Goal: Transaction & Acquisition: Book appointment/travel/reservation

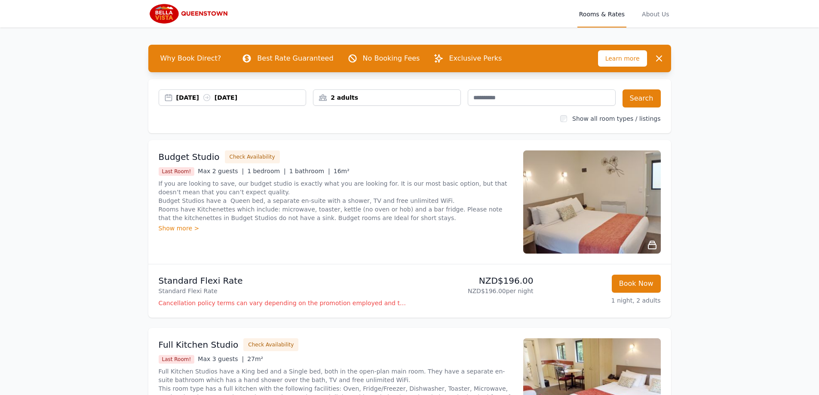
click at [374, 92] on div "2 adults" at bounding box center [387, 97] width 148 height 16
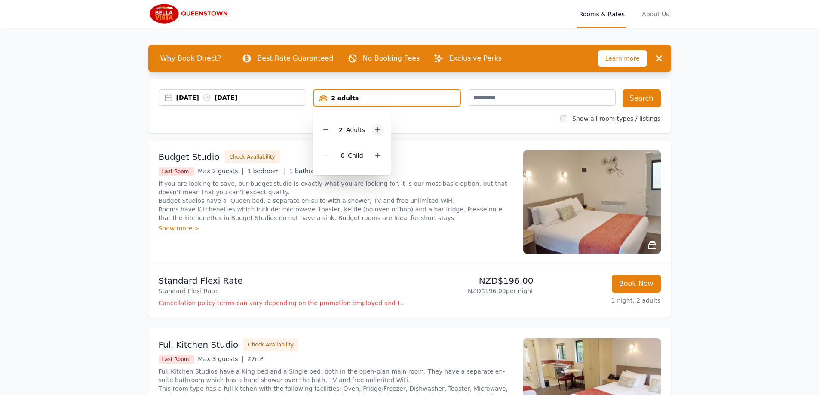
click at [381, 130] on div at bounding box center [378, 130] width 12 height 12
click at [282, 114] on div "Show all room types / listings" at bounding box center [410, 118] width 502 height 9
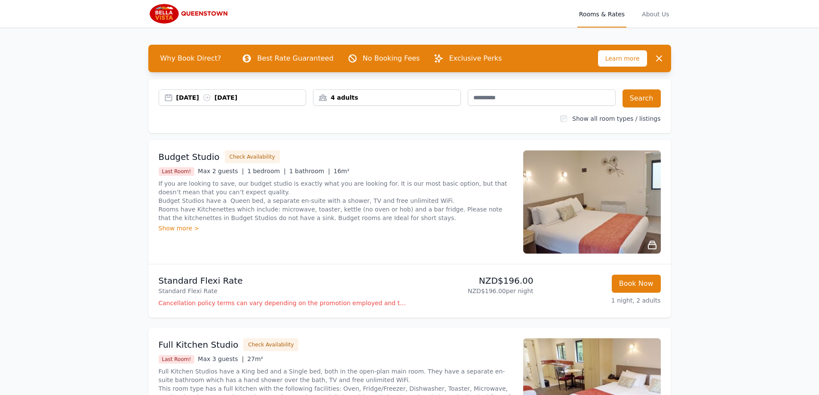
click at [229, 101] on div "[DATE] [DATE]" at bounding box center [241, 97] width 130 height 9
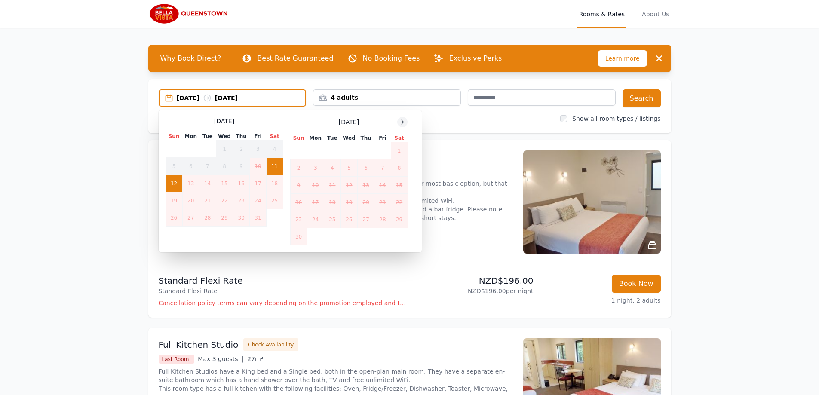
click at [401, 121] on icon at bounding box center [402, 122] width 7 height 7
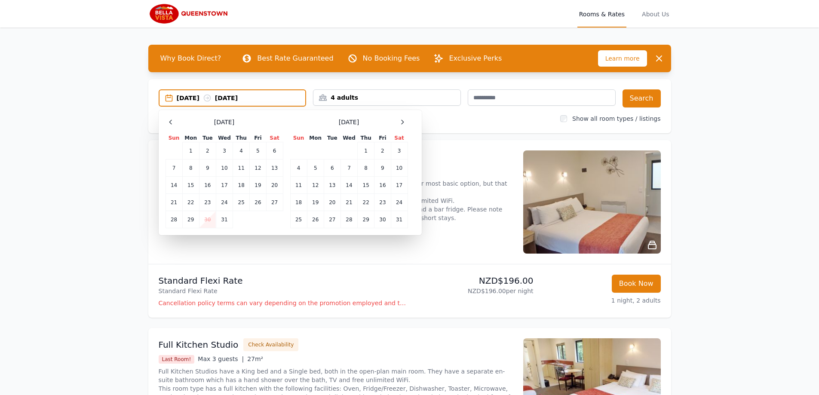
click at [396, 121] on div "[DATE]" at bounding box center [349, 122] width 118 height 10
click at [400, 121] on icon at bounding box center [402, 122] width 7 height 7
click at [169, 122] on icon at bounding box center [170, 122] width 2 height 4
click at [335, 186] on td "17" at bounding box center [332, 185] width 17 height 17
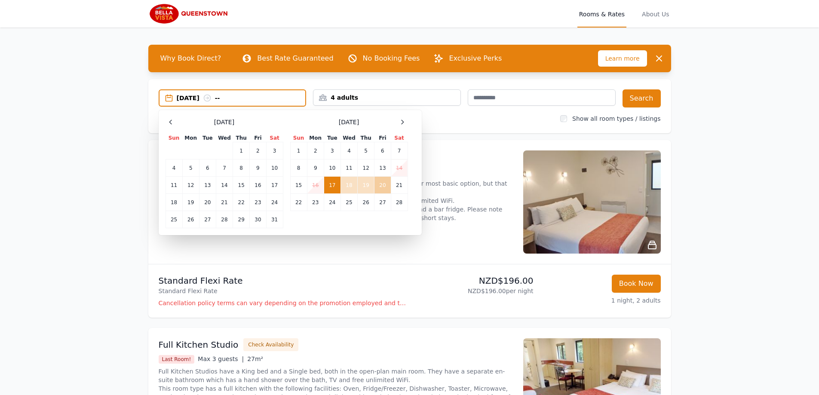
click at [381, 185] on td "20" at bounding box center [382, 185] width 16 height 17
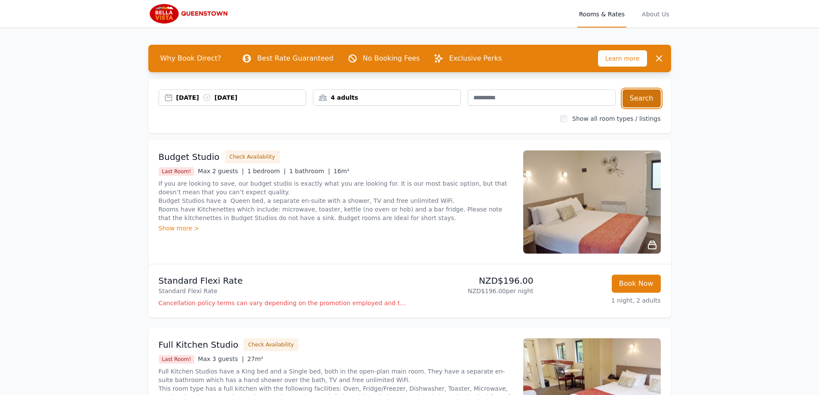
click at [646, 100] on button "Search" at bounding box center [641, 98] width 38 height 18
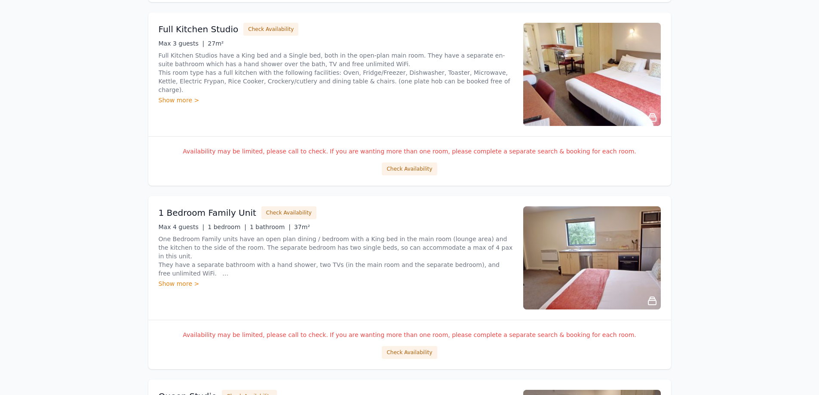
scroll to position [1117, 0]
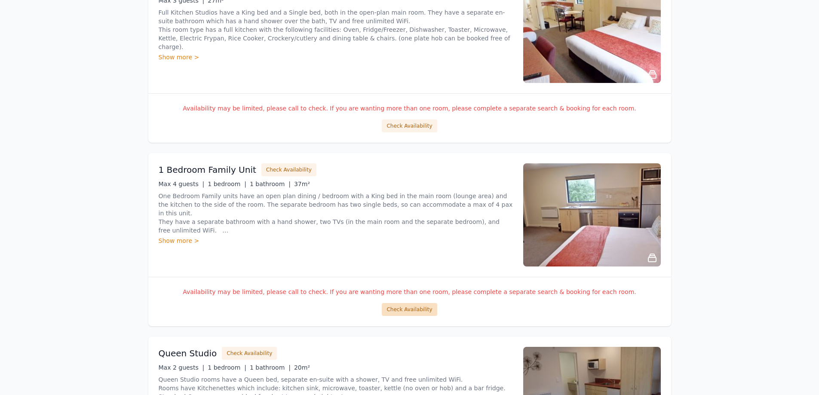
click at [410, 309] on button "Check Availability" at bounding box center [409, 309] width 55 height 13
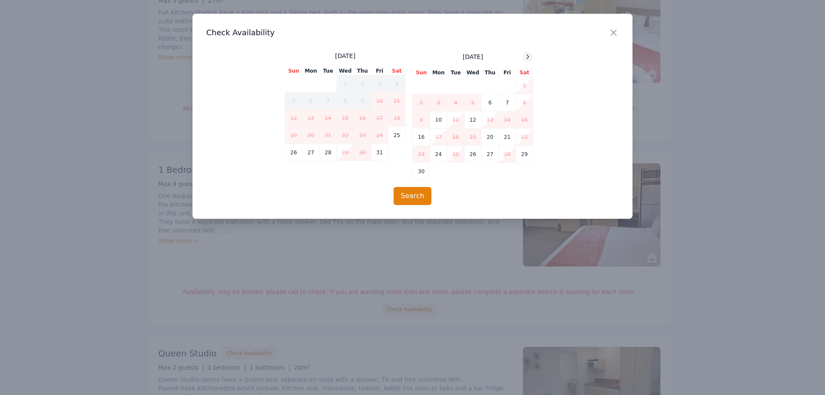
click at [526, 57] on icon at bounding box center [527, 56] width 7 height 7
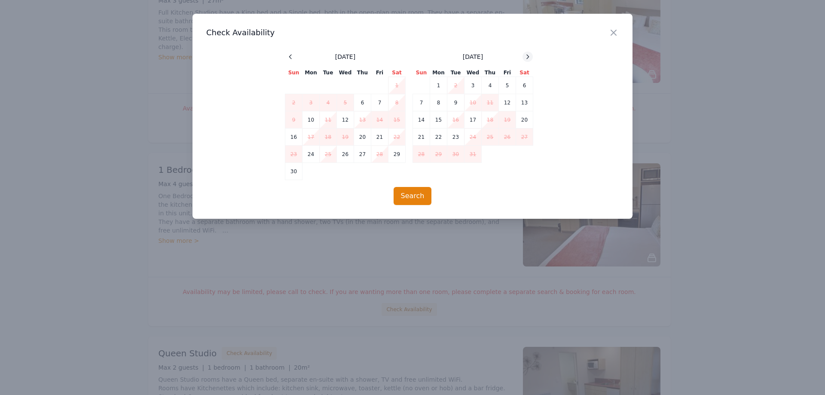
click at [526, 57] on icon at bounding box center [527, 56] width 7 height 7
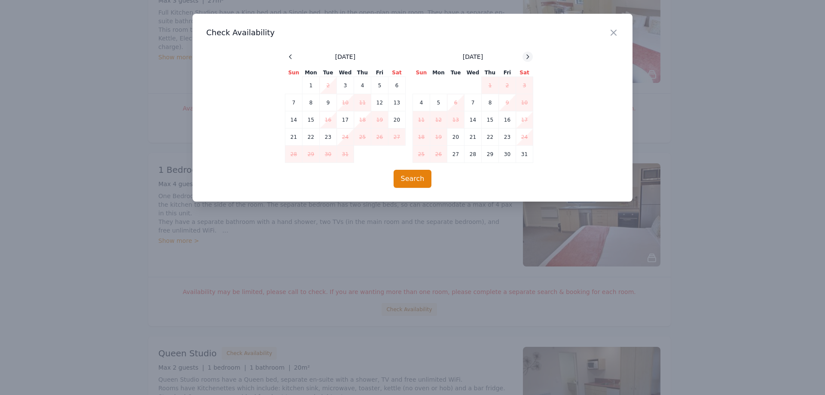
click at [526, 57] on icon at bounding box center [527, 56] width 7 height 7
click at [615, 34] on icon "button" at bounding box center [613, 32] width 5 height 5
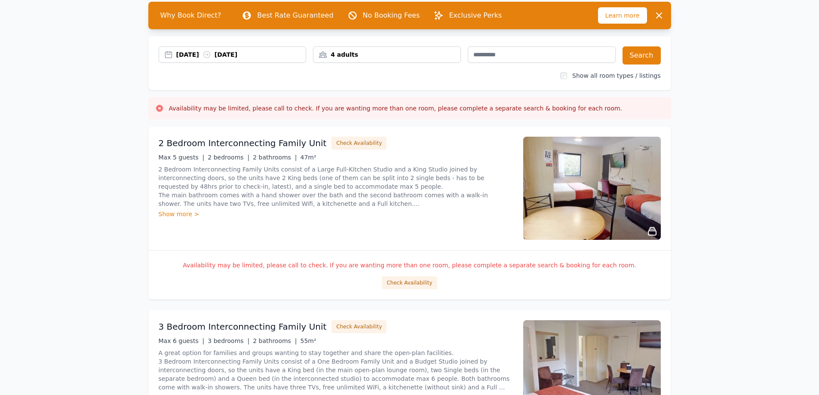
scroll to position [0, 0]
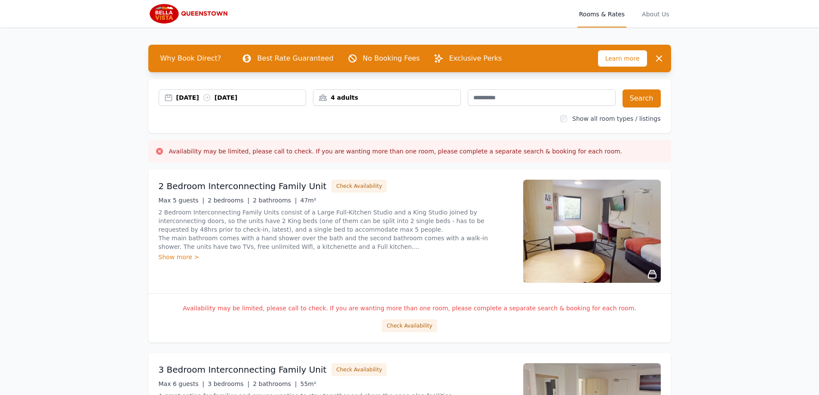
click at [362, 100] on div "4 adults" at bounding box center [386, 97] width 147 height 9
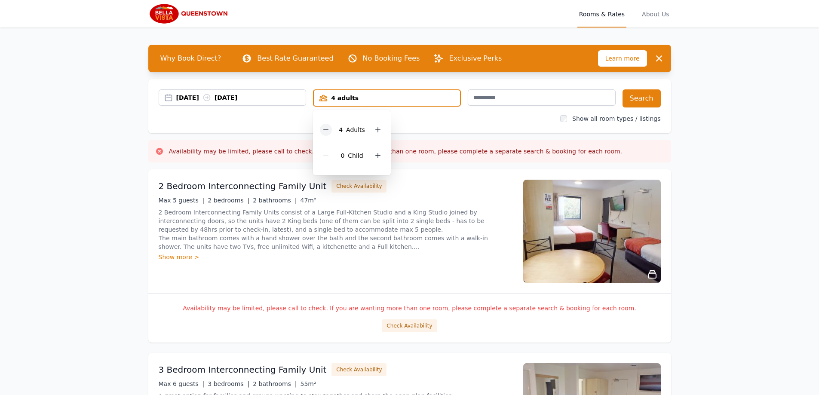
click at [327, 127] on icon at bounding box center [325, 129] width 7 height 7
click at [646, 100] on button "Search" at bounding box center [641, 98] width 38 height 18
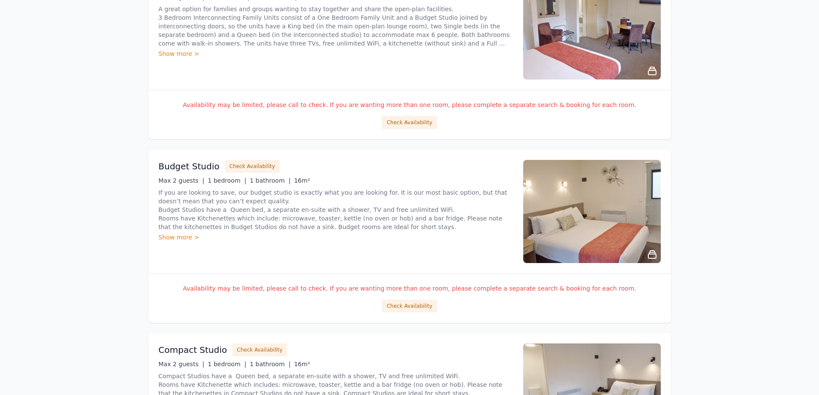
scroll to position [430, 0]
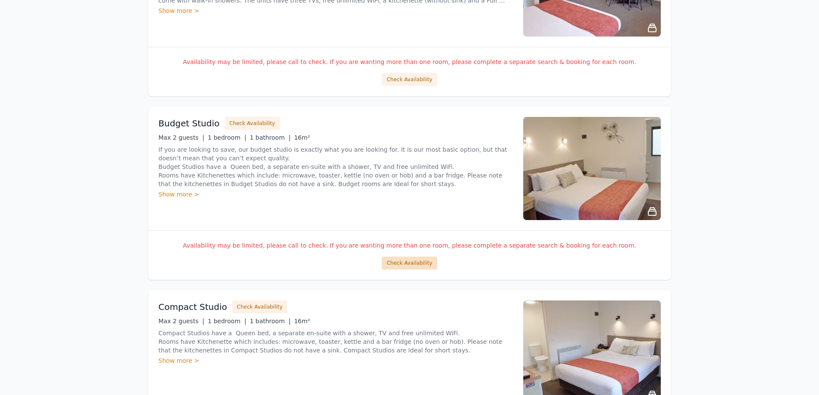
click at [408, 269] on button "Check Availability" at bounding box center [409, 263] width 55 height 13
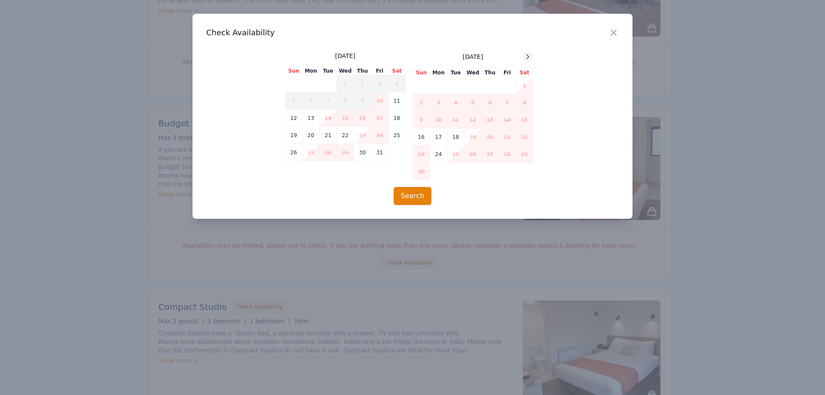
click at [529, 54] on icon at bounding box center [527, 56] width 7 height 7
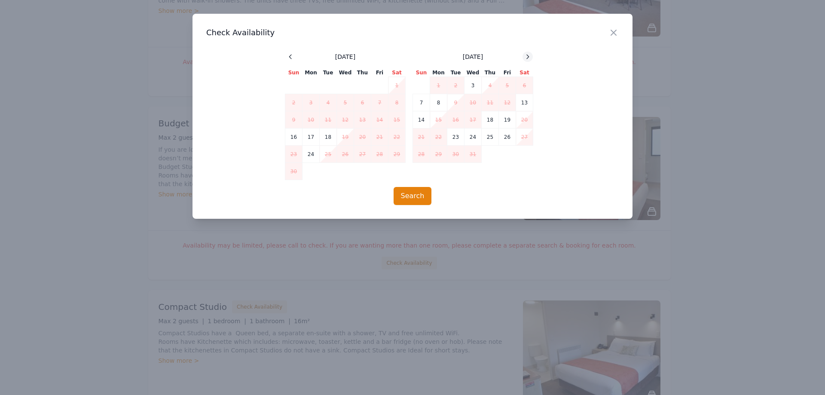
click at [529, 54] on icon at bounding box center [527, 56] width 7 height 7
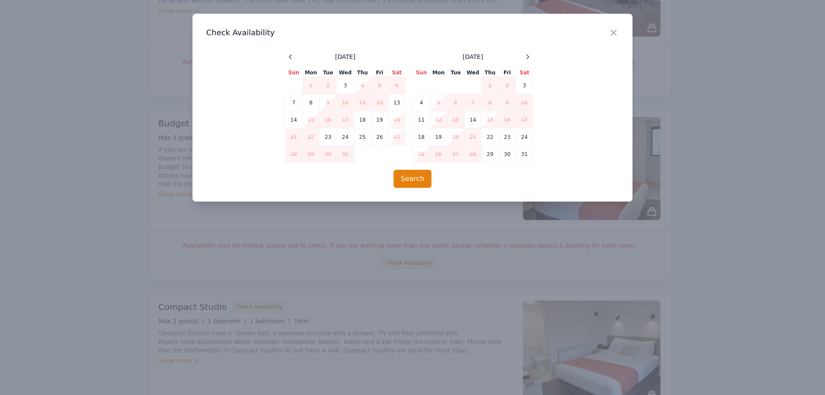
drag, startPoint x: 529, startPoint y: 54, endPoint x: 529, endPoint y: 49, distance: 5.2
click at [529, 49] on div "Close Check Availability [DATE] Sun Mon Tue Wed Thu Fri Sat 1 2 3 4 5 6 7 8 9 1…" at bounding box center [413, 108] width 440 height 188
click at [529, 53] on div at bounding box center [528, 57] width 10 height 10
click at [615, 33] on icon "button" at bounding box center [613, 32] width 5 height 5
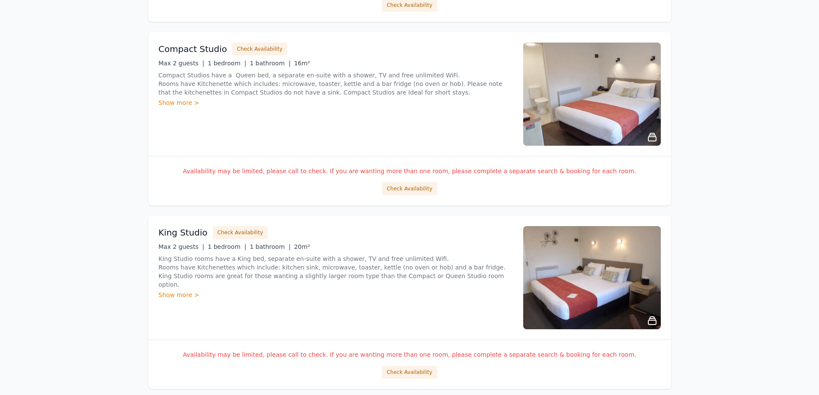
scroll to position [859, 0]
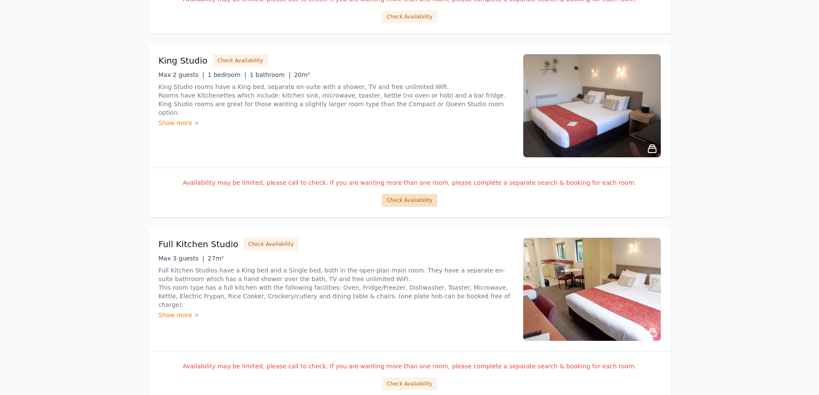
click at [413, 200] on button "Check Availability" at bounding box center [409, 200] width 55 height 13
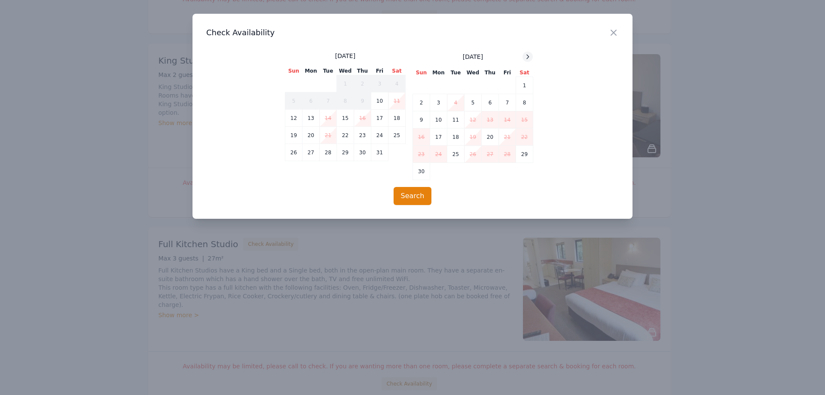
click at [525, 54] on icon at bounding box center [527, 56] width 7 height 7
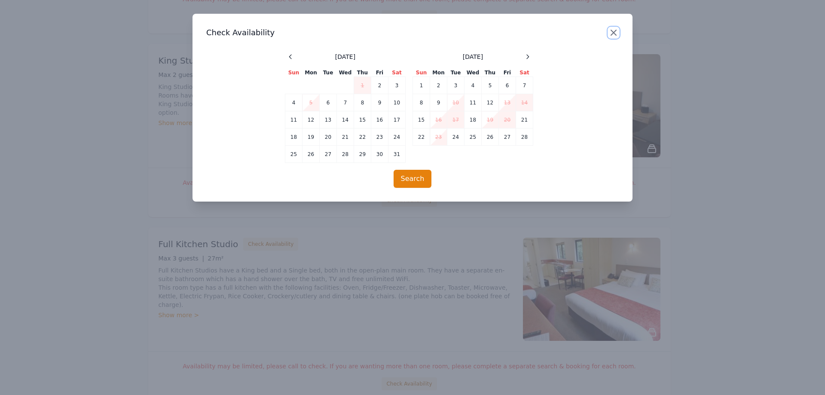
click at [617, 34] on icon "button" at bounding box center [613, 33] width 10 height 10
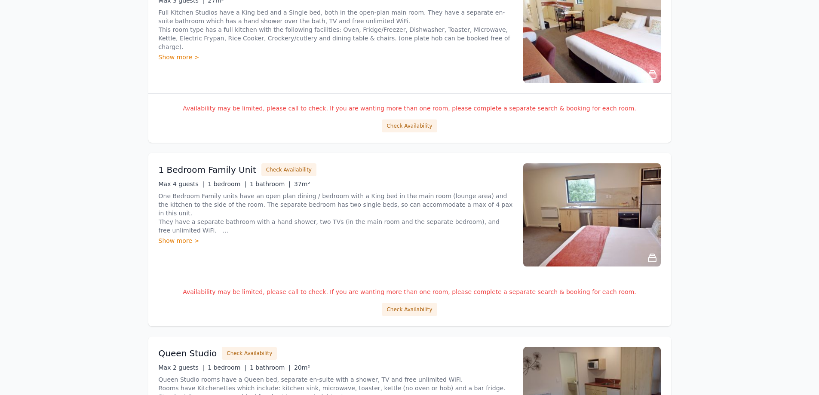
scroll to position [1375, 0]
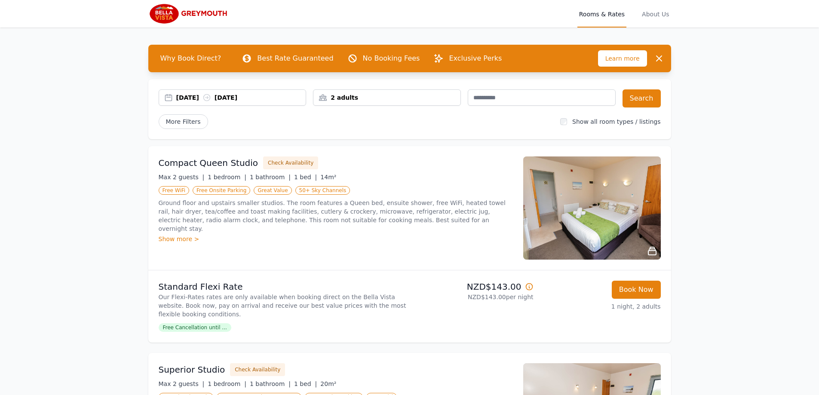
click at [351, 100] on div "2 adults" at bounding box center [386, 97] width 147 height 9
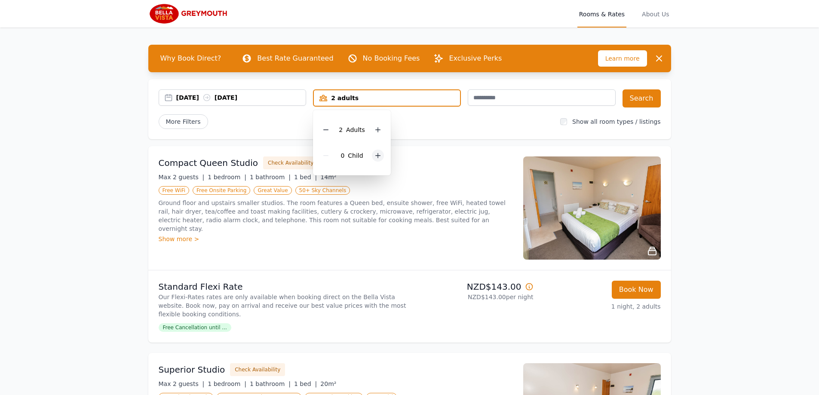
click at [376, 157] on icon at bounding box center [377, 155] width 7 height 7
click at [376, 159] on div at bounding box center [378, 156] width 12 height 12
click at [428, 118] on div "More Filters" at bounding box center [356, 121] width 395 height 15
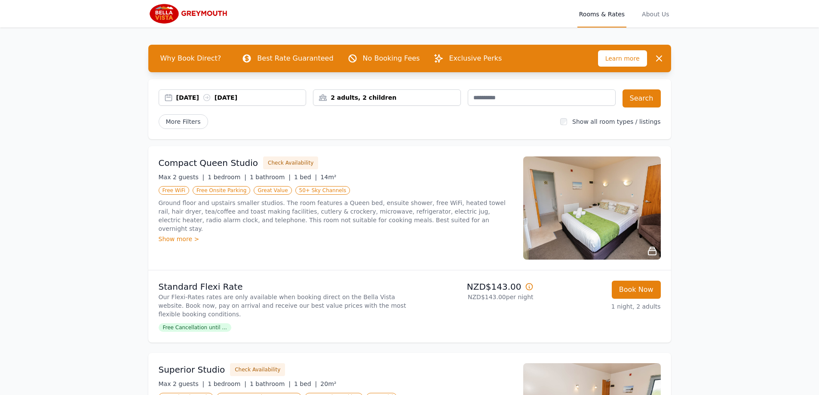
click at [212, 99] on div "[DATE] [DATE]" at bounding box center [241, 97] width 130 height 9
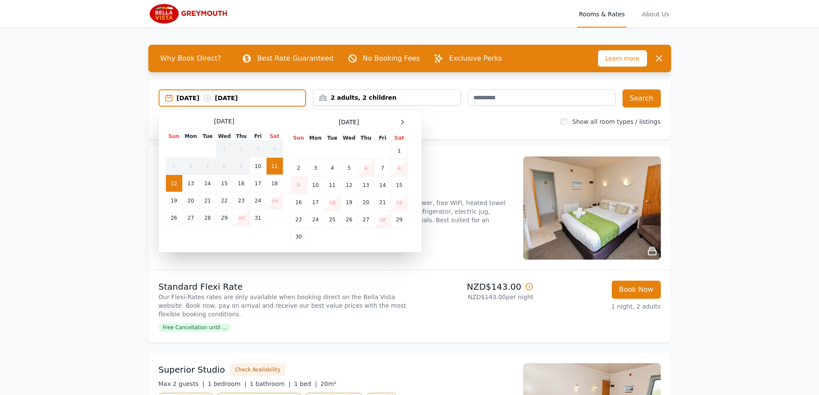
click at [396, 121] on div "[DATE]" at bounding box center [349, 122] width 118 height 10
click at [399, 124] on icon at bounding box center [402, 122] width 7 height 7
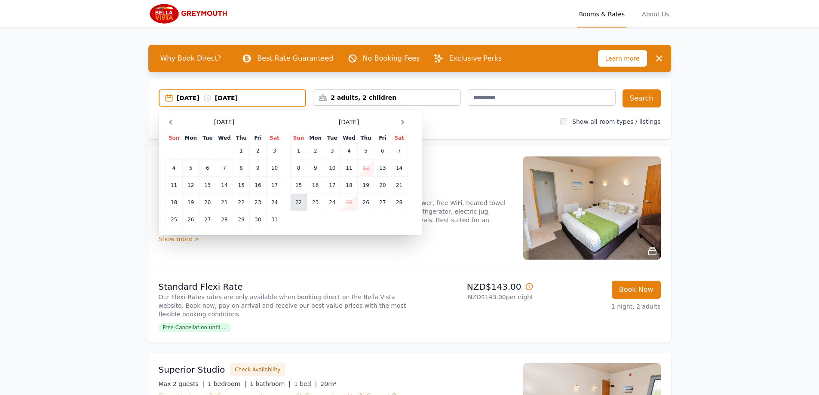
click at [302, 198] on td "22" at bounding box center [298, 202] width 17 height 17
click at [315, 199] on td "23" at bounding box center [315, 202] width 17 height 17
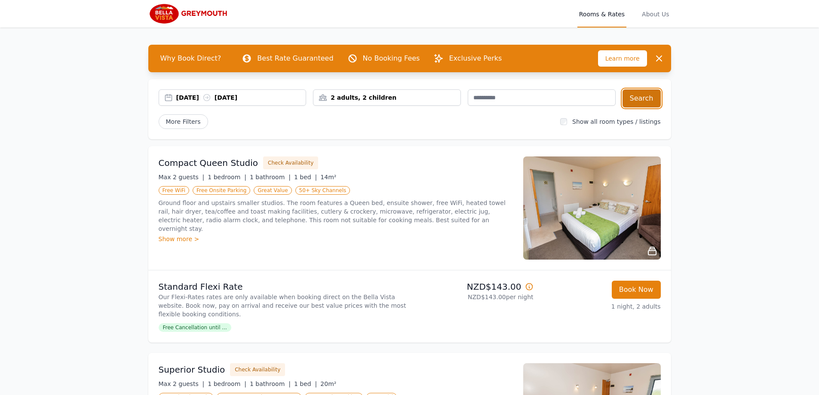
click at [657, 101] on button "Search" at bounding box center [641, 98] width 38 height 18
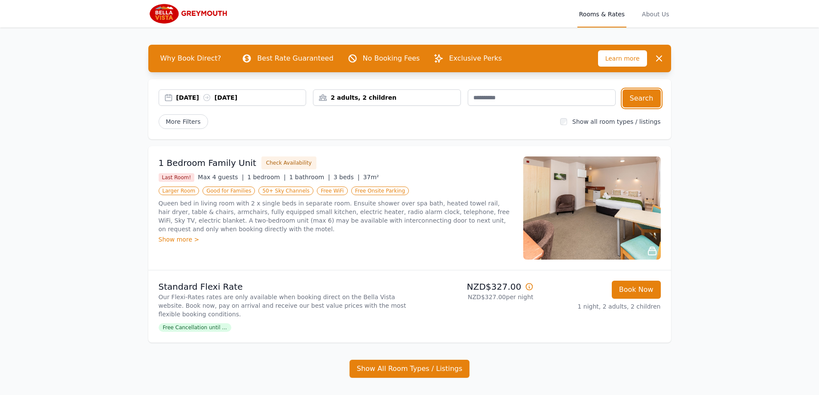
click at [226, 102] on div "22 Feb 2026 23 Feb 2026" at bounding box center [233, 97] width 148 height 16
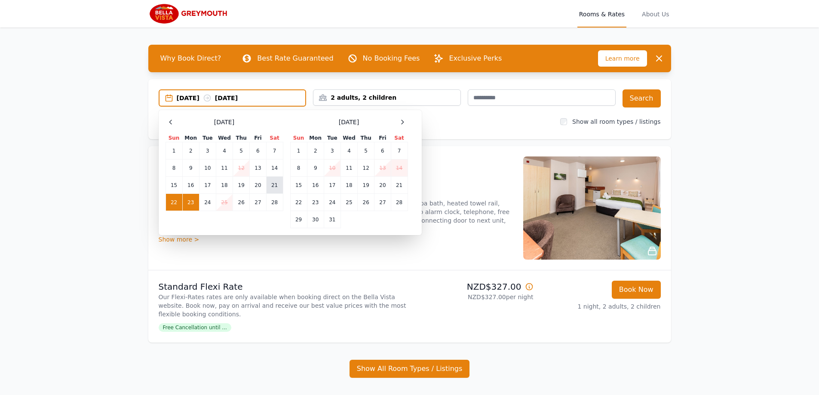
click at [279, 183] on td "21" at bounding box center [274, 185] width 17 height 17
click at [177, 207] on td "22" at bounding box center [173, 202] width 17 height 17
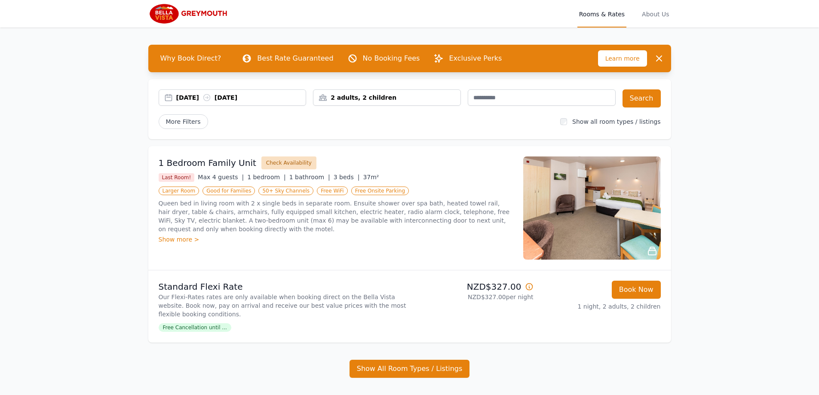
click at [278, 164] on button "Check Availability" at bounding box center [288, 162] width 55 height 13
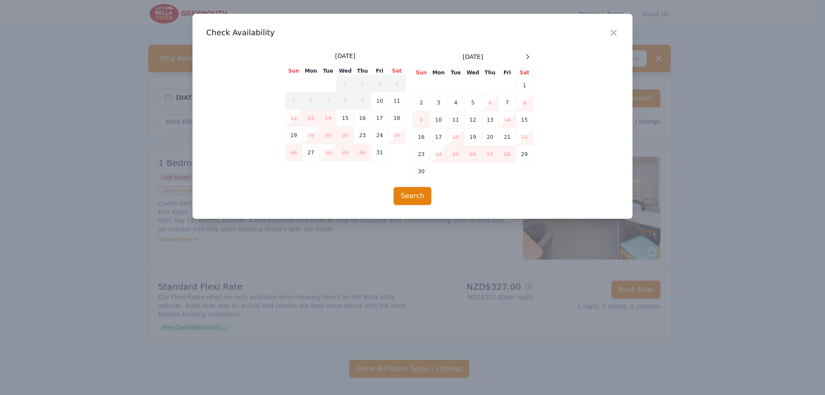
click at [517, 57] on div "[DATE]" at bounding box center [473, 57] width 120 height 10
click at [529, 57] on icon at bounding box center [528, 57] width 2 height 4
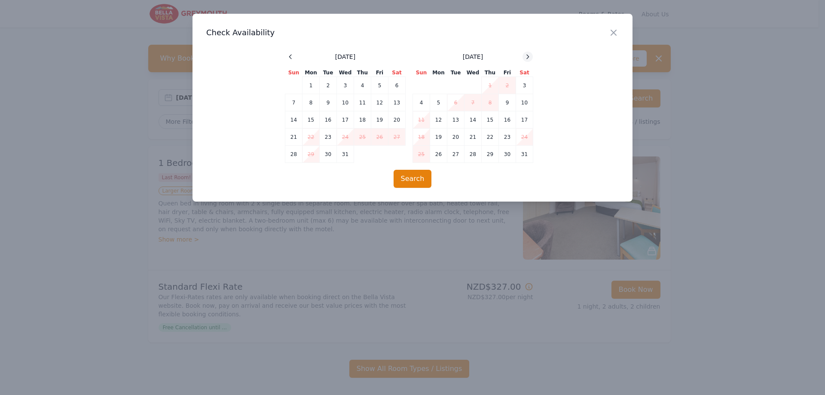
click at [529, 57] on icon at bounding box center [528, 57] width 2 height 4
click at [618, 29] on icon "button" at bounding box center [613, 33] width 10 height 10
